Goal: Task Accomplishment & Management: Manage account settings

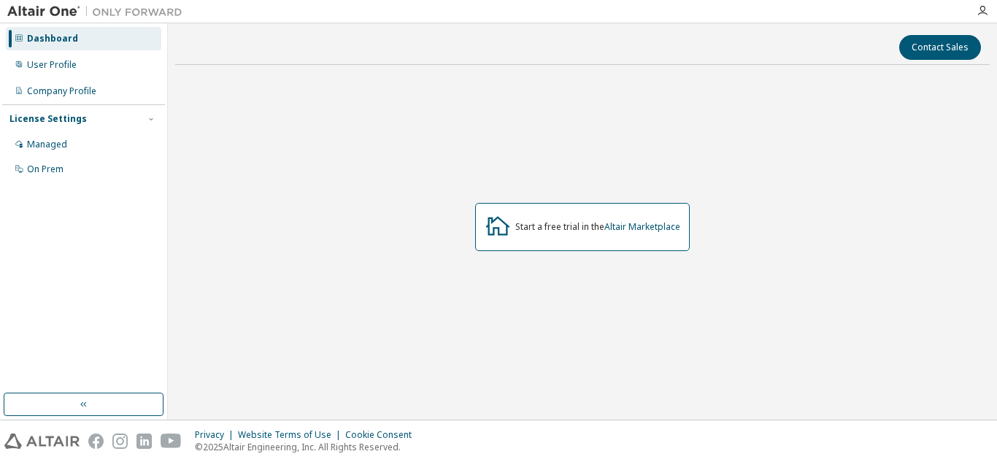
click at [580, 231] on div "Start a free trial in the Altair Marketplace" at bounding box center [597, 227] width 165 height 12
click at [66, 142] on div "Managed" at bounding box center [84, 144] width 156 height 23
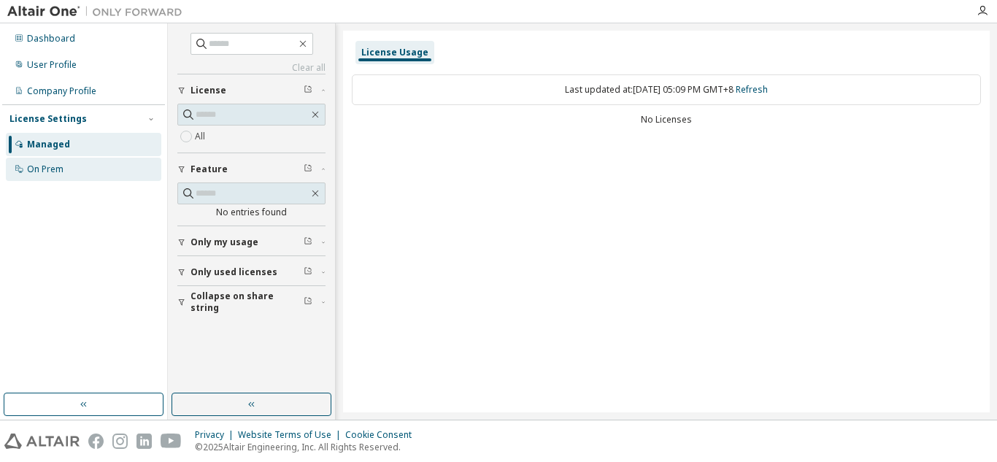
click at [58, 171] on div "On Prem" at bounding box center [45, 170] width 37 height 12
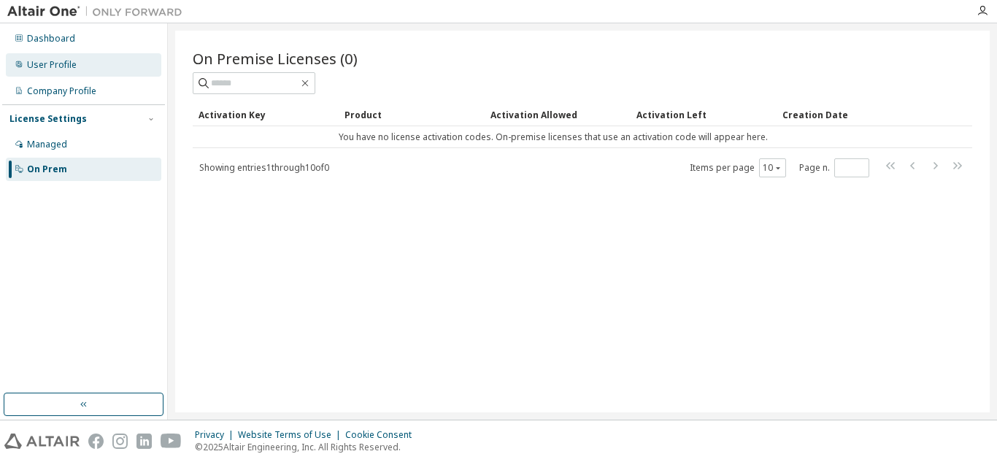
click at [77, 64] on div "User Profile" at bounding box center [84, 64] width 156 height 23
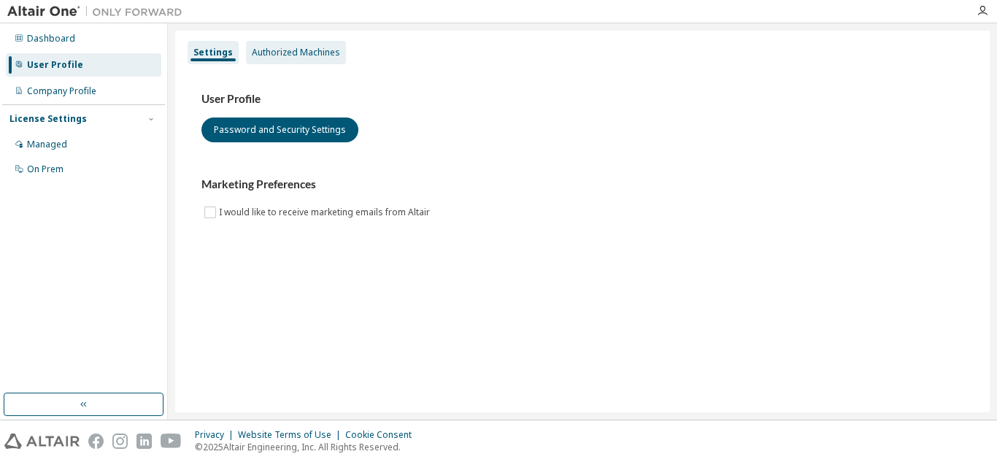
click at [310, 55] on div "Authorized Machines" at bounding box center [296, 53] width 88 height 12
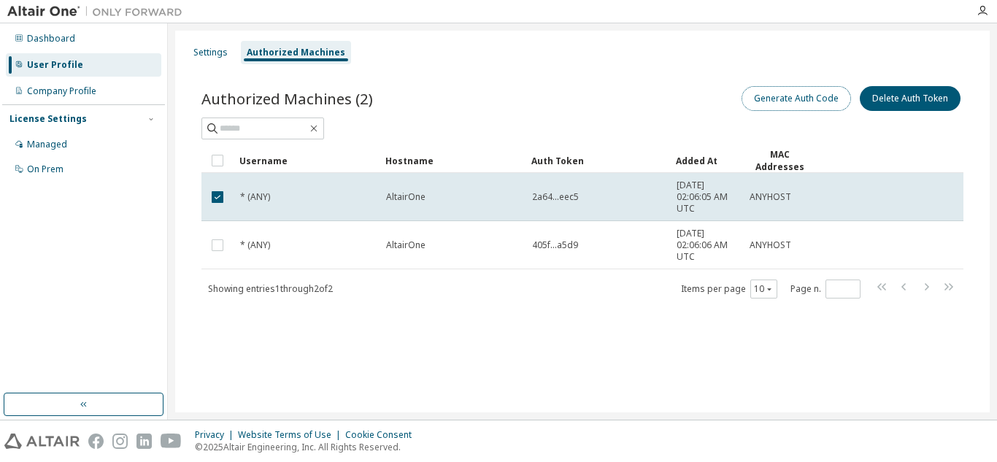
click at [768, 92] on button "Generate Auth Code" at bounding box center [797, 98] width 110 height 25
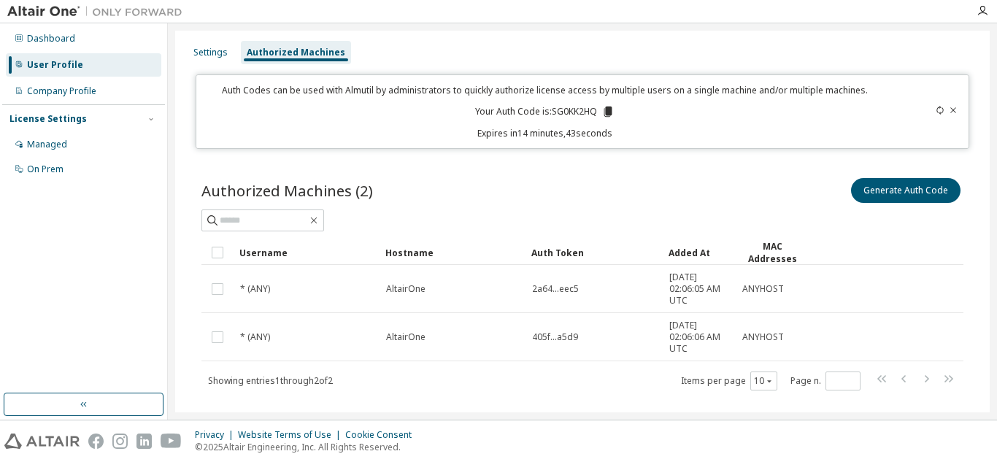
click at [32, 121] on div "License Settings" at bounding box center [47, 119] width 77 height 12
click at [40, 147] on div "Managed" at bounding box center [47, 145] width 40 height 12
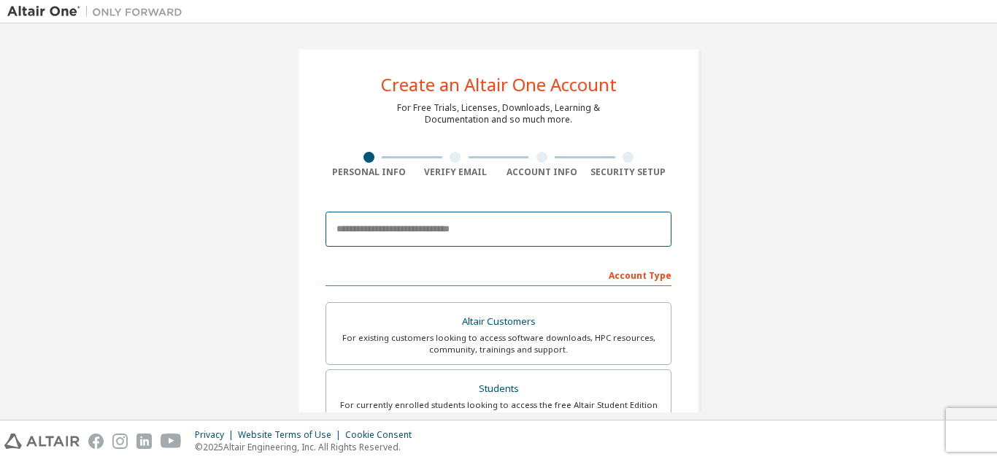
click at [489, 230] on input "email" at bounding box center [499, 229] width 346 height 35
type input "**********"
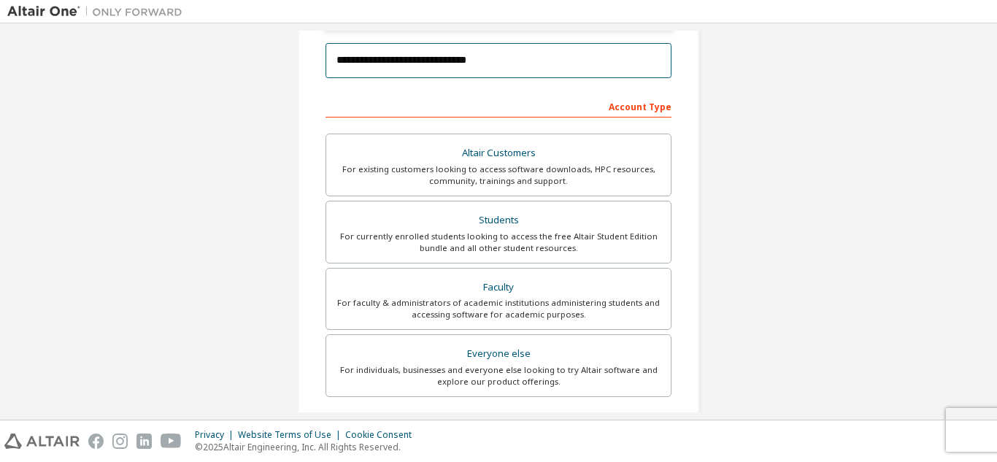
scroll to position [219, 0]
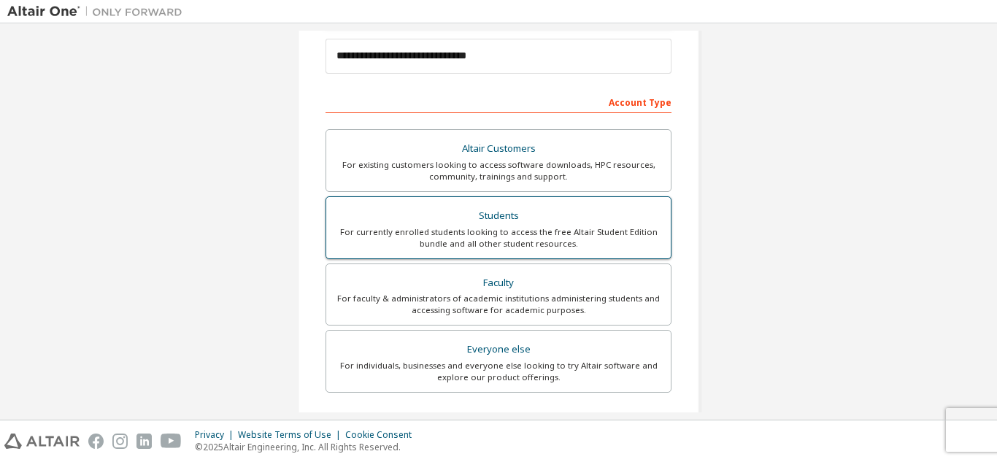
click at [520, 234] on div "For currently enrolled students looking to access the free Altair Student Editi…" at bounding box center [498, 237] width 327 height 23
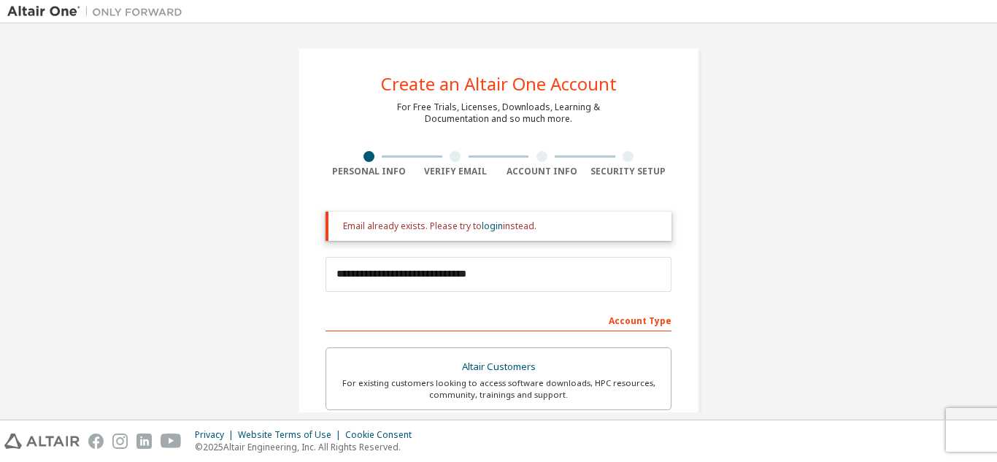
scroll to position [0, 0]
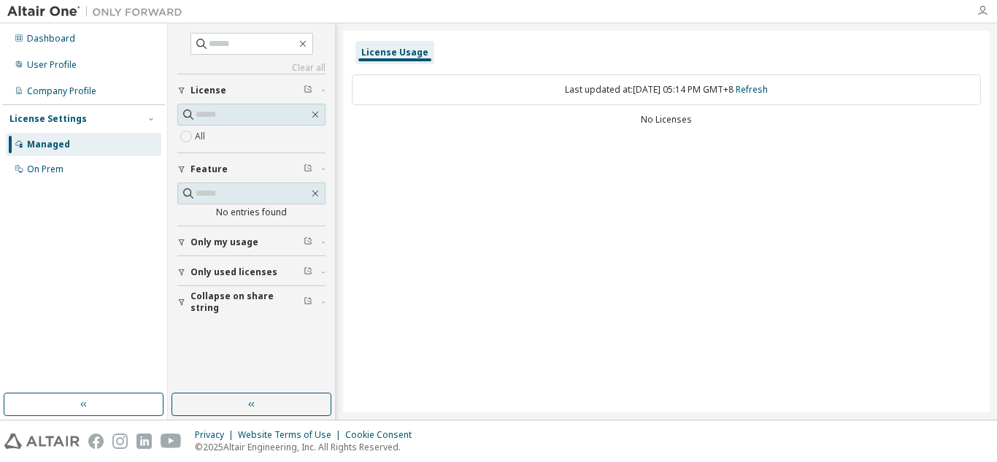
click at [981, 12] on icon "button" at bounding box center [983, 11] width 12 height 12
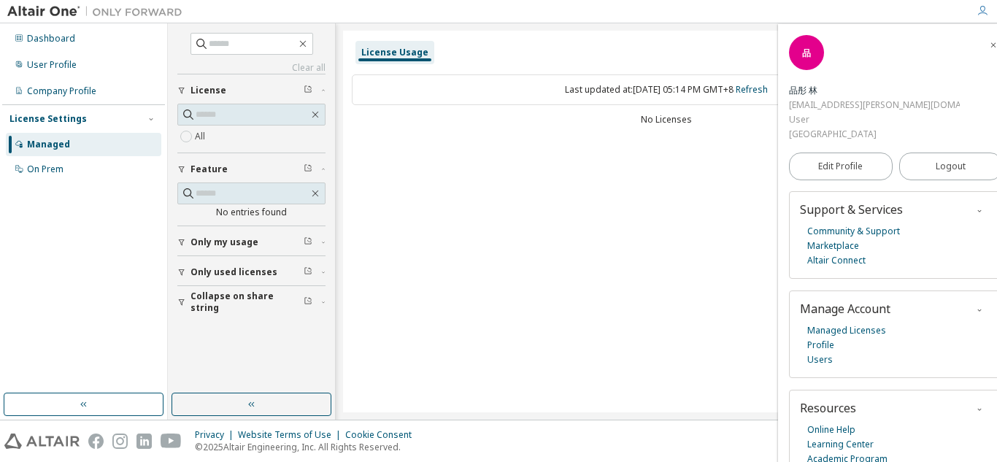
click at [981, 12] on icon "button" at bounding box center [983, 11] width 12 height 12
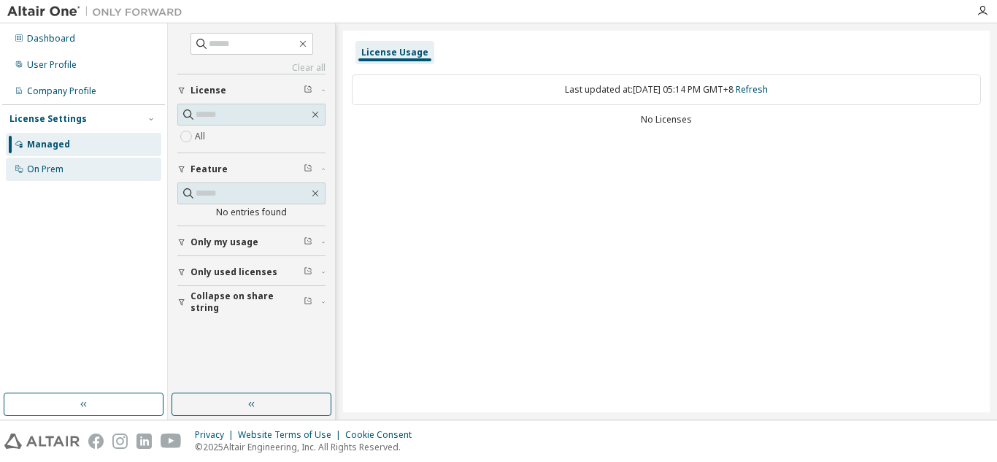
click at [121, 175] on div "On Prem" at bounding box center [84, 169] width 156 height 23
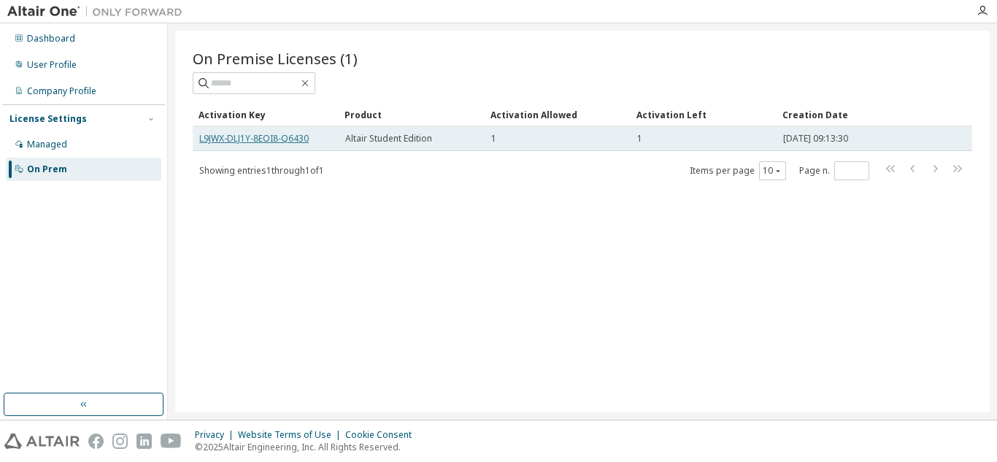
click at [267, 136] on link "L9JWX-DLJ1Y-8EOI8-Q6430" at bounding box center [254, 138] width 110 height 12
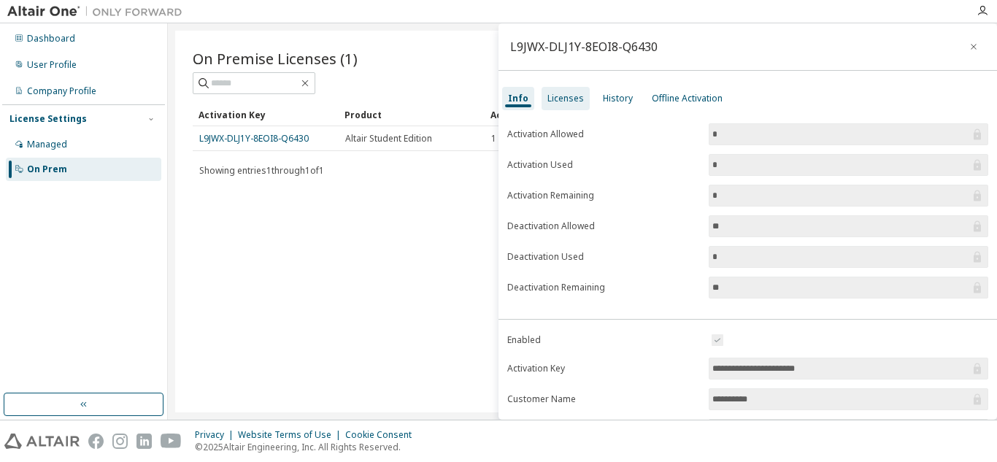
click at [561, 103] on div "Licenses" at bounding box center [566, 99] width 37 height 12
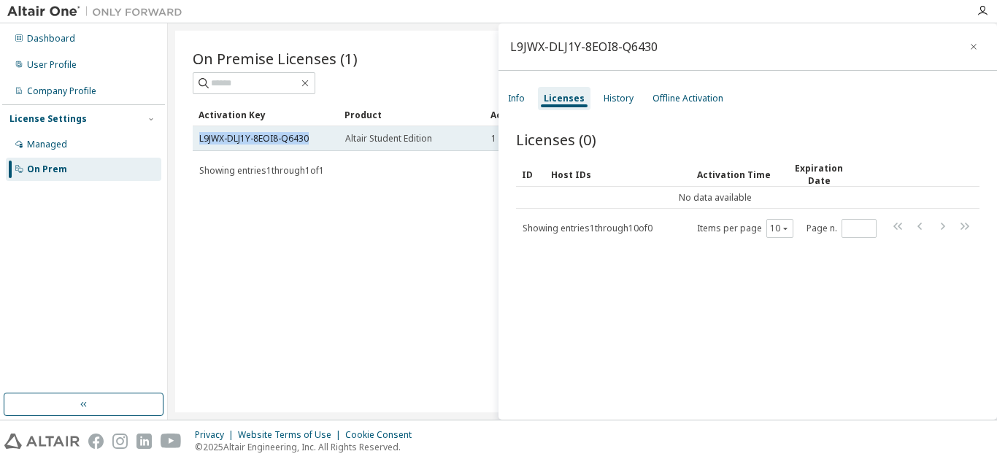
drag, startPoint x: 197, startPoint y: 137, endPoint x: 326, endPoint y: 131, distance: 129.4
click at [326, 131] on td "L9JWX-DLJ1Y-8EOI8-Q6430" at bounding box center [266, 138] width 146 height 25
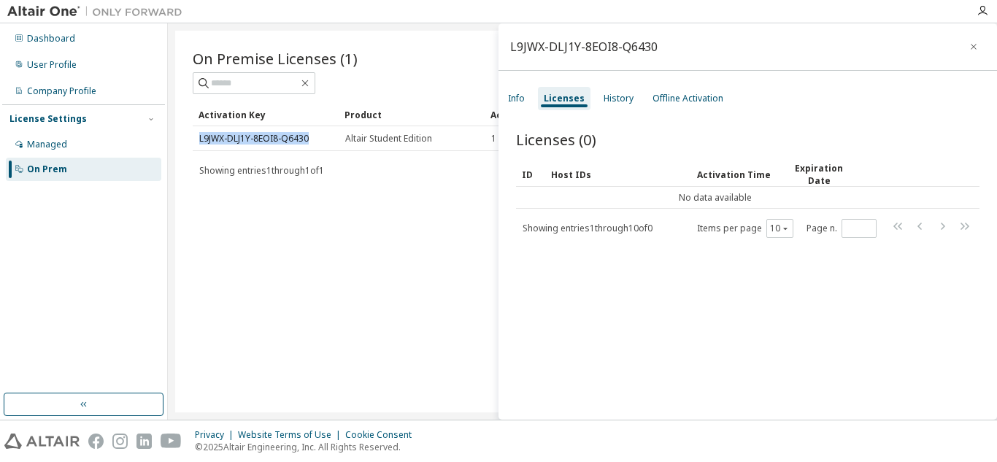
copy link "L9JWX-DLJ1Y-8EOI8-Q6430"
